Goal: Check status: Check status

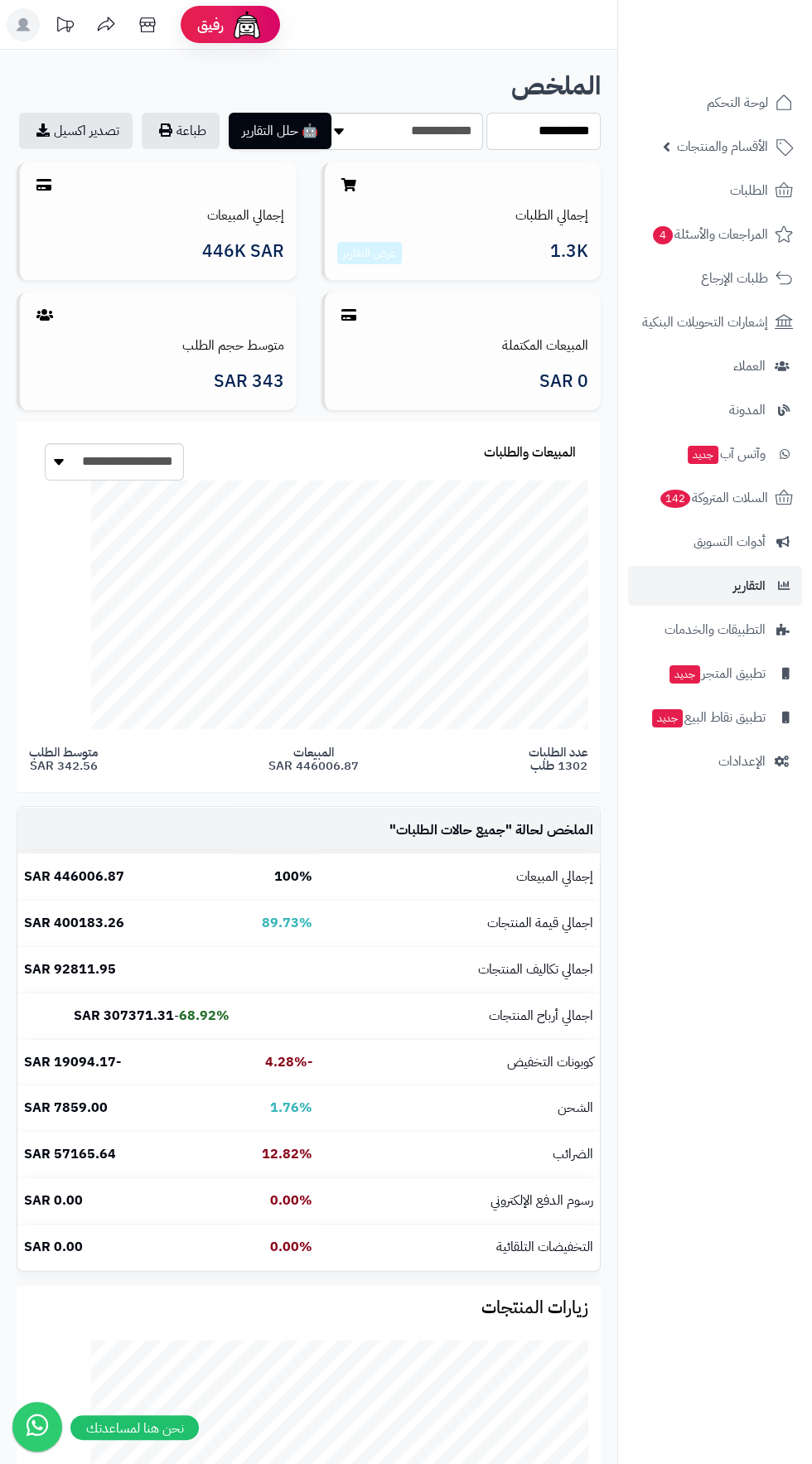
click at [575, 133] on select "**********" at bounding box center [543, 132] width 114 height 38
select select "***"
click at [486, 113] on select "**********" at bounding box center [543, 132] width 114 height 38
